Goal: Information Seeking & Learning: Understand process/instructions

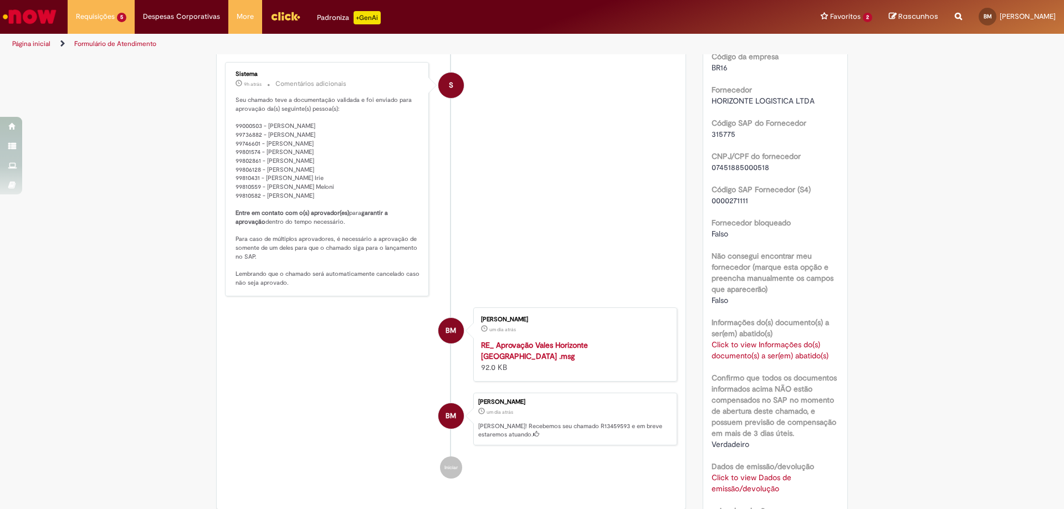
scroll to position [610, 0]
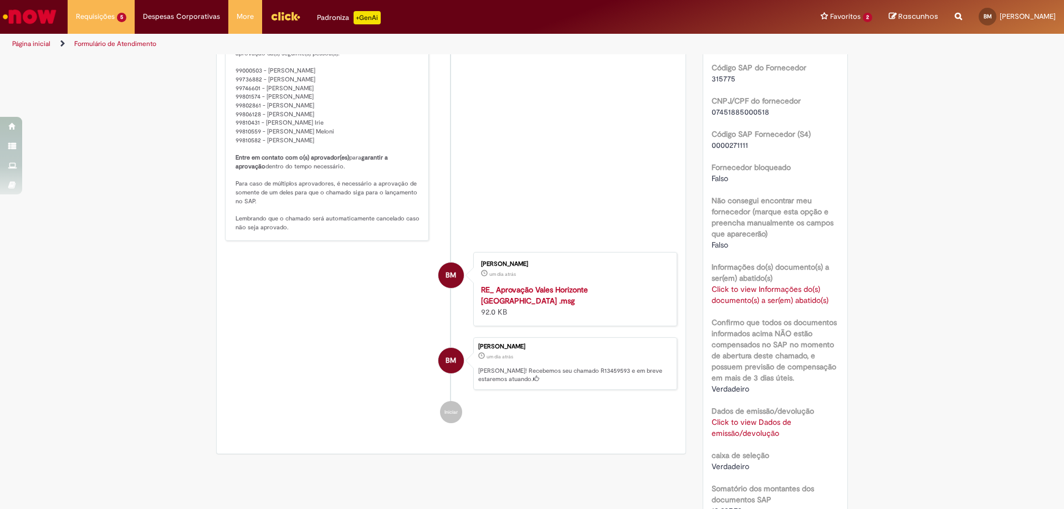
click at [718, 282] on b "Informações do(s) documento(s) a ser(em) abatido(s)" at bounding box center [771, 272] width 118 height 21
click at [725, 289] on link "Click to view Informações do(s) documento(s) a ser(em) abatido(s)" at bounding box center [770, 294] width 117 height 21
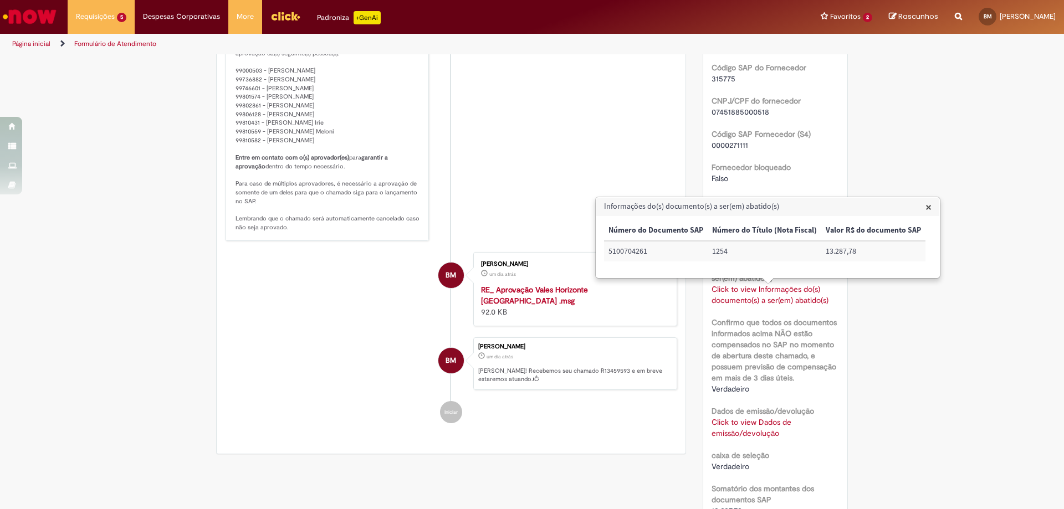
click at [561, 239] on li "S Sistema 9h atrás 9 horas atrás Comentários adicionais Seu chamado teve a docu…" at bounding box center [451, 124] width 452 height 234
click at [928, 208] on span "×" at bounding box center [929, 207] width 6 height 15
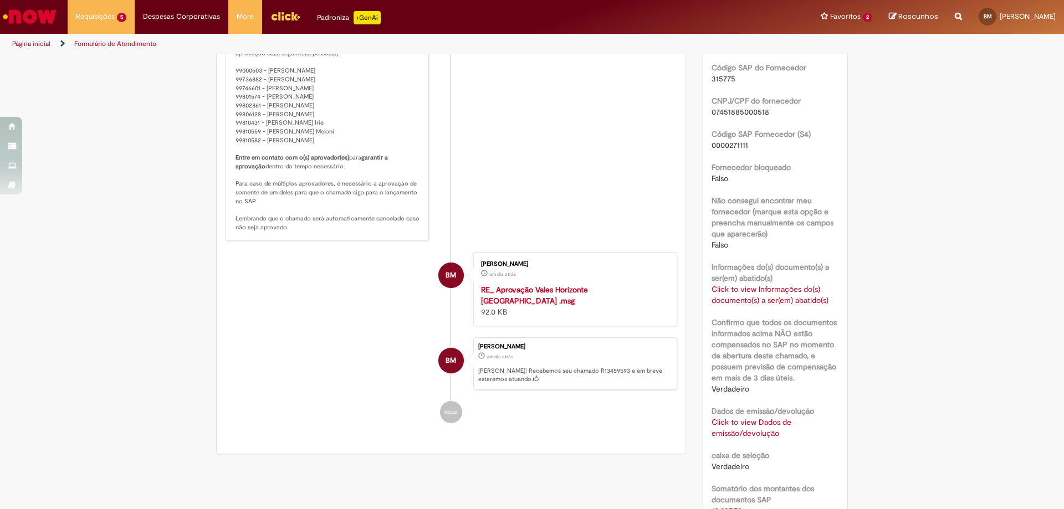
click at [754, 426] on link "Click to view Dados de emissão/devolução" at bounding box center [752, 427] width 80 height 21
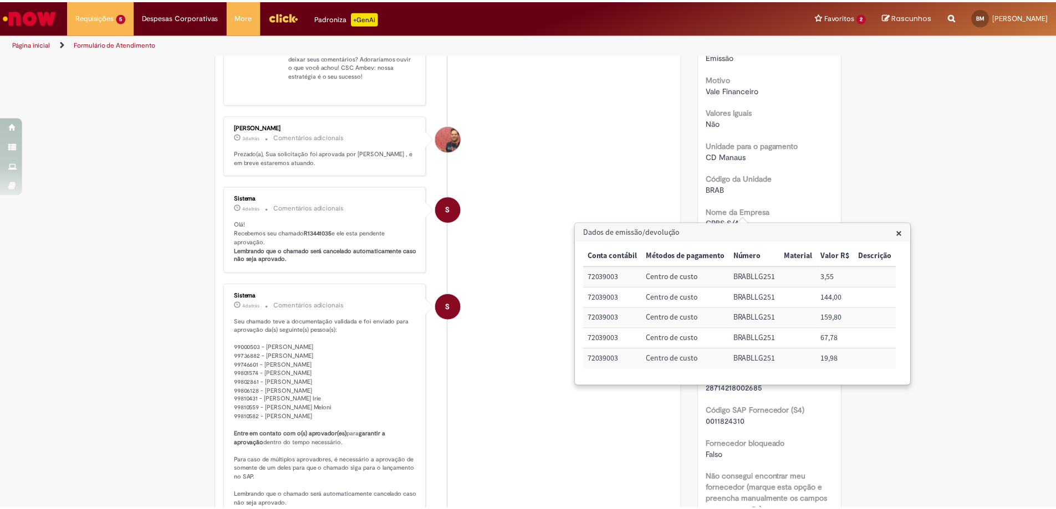
scroll to position [55, 0]
